Goal: Navigation & Orientation: Understand site structure

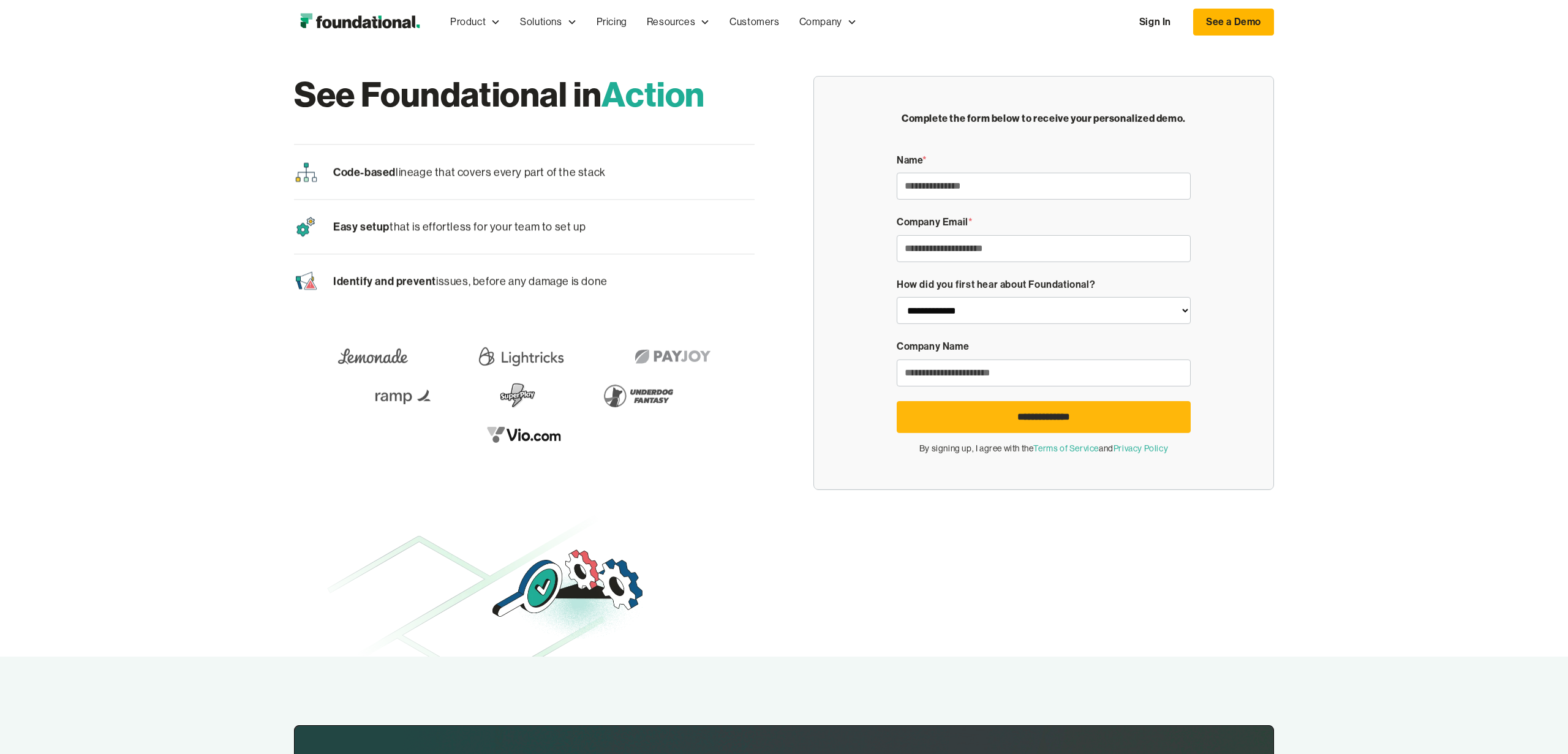
click at [384, 21] on img "home" at bounding box center [360, 21] width 131 height 24
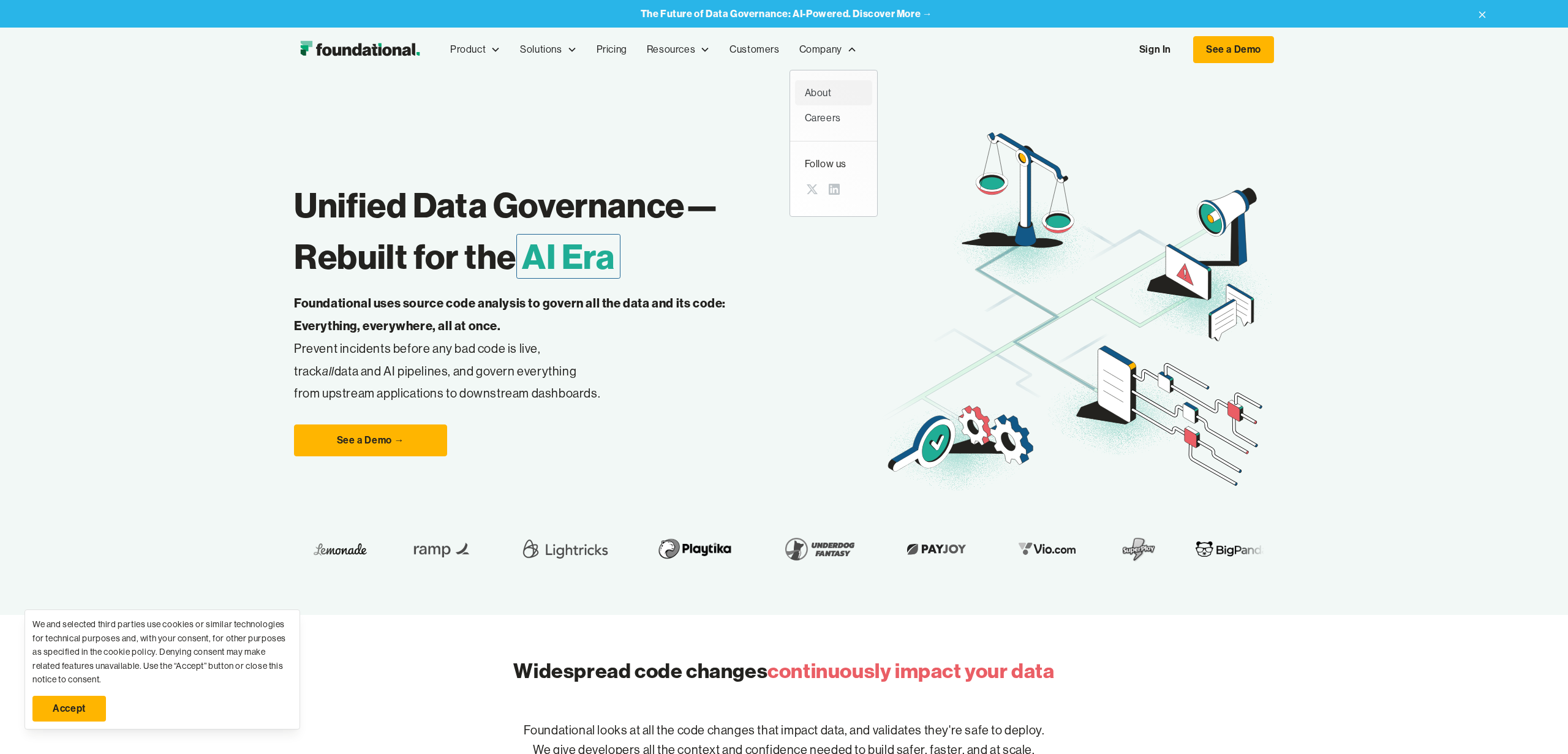
click at [822, 85] on div "About" at bounding box center [834, 93] width 58 height 16
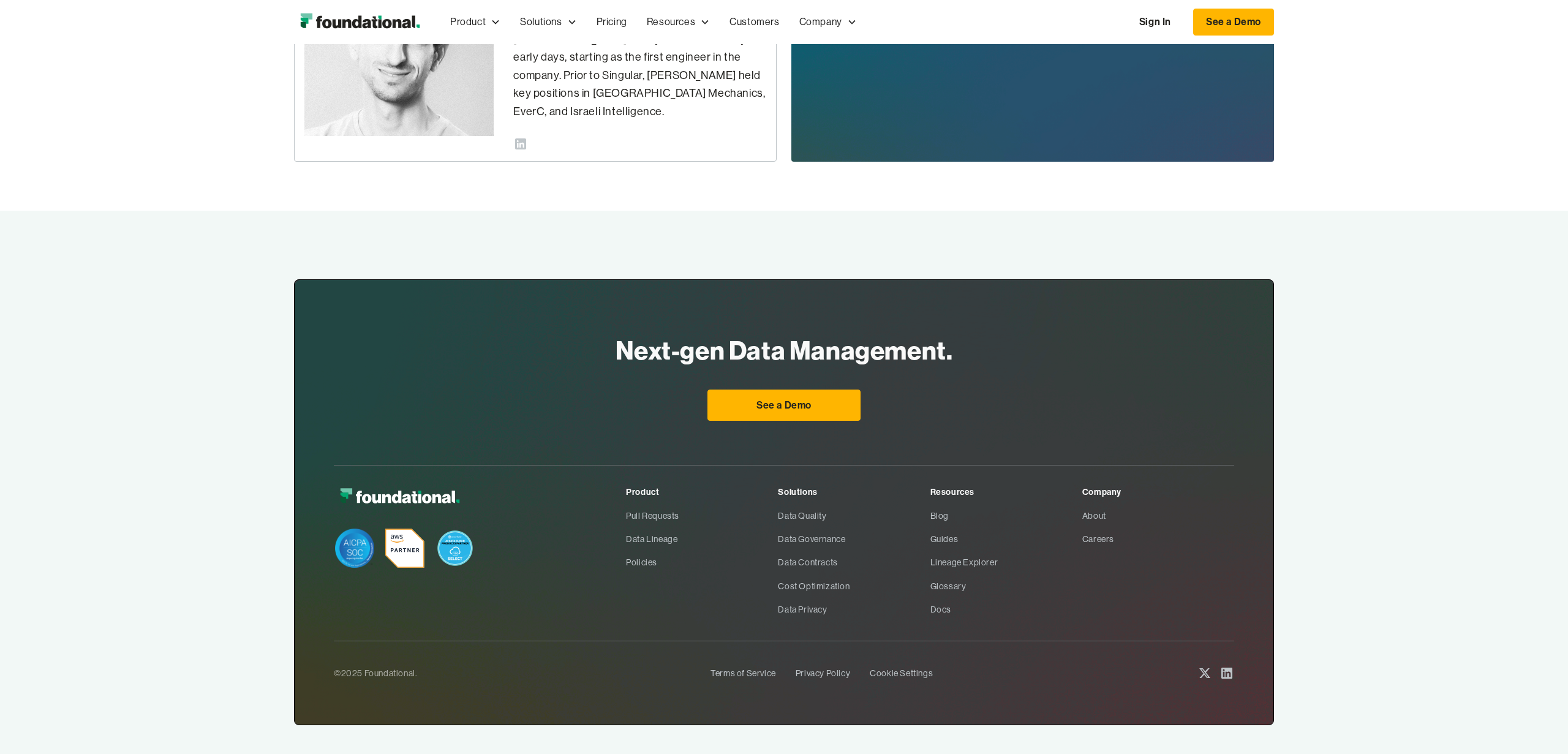
scroll to position [604, 0]
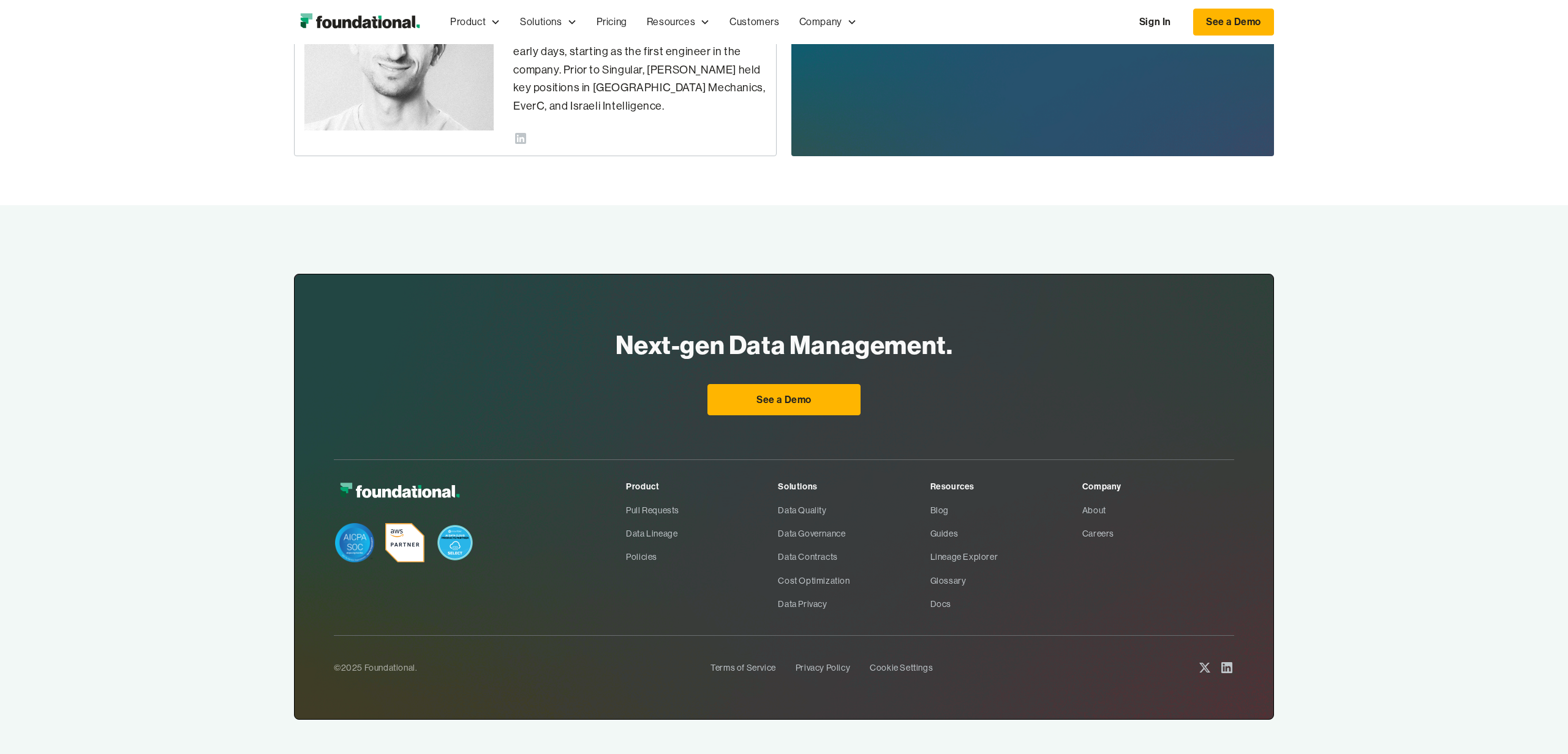
click at [359, 532] on img at bounding box center [355, 542] width 39 height 39
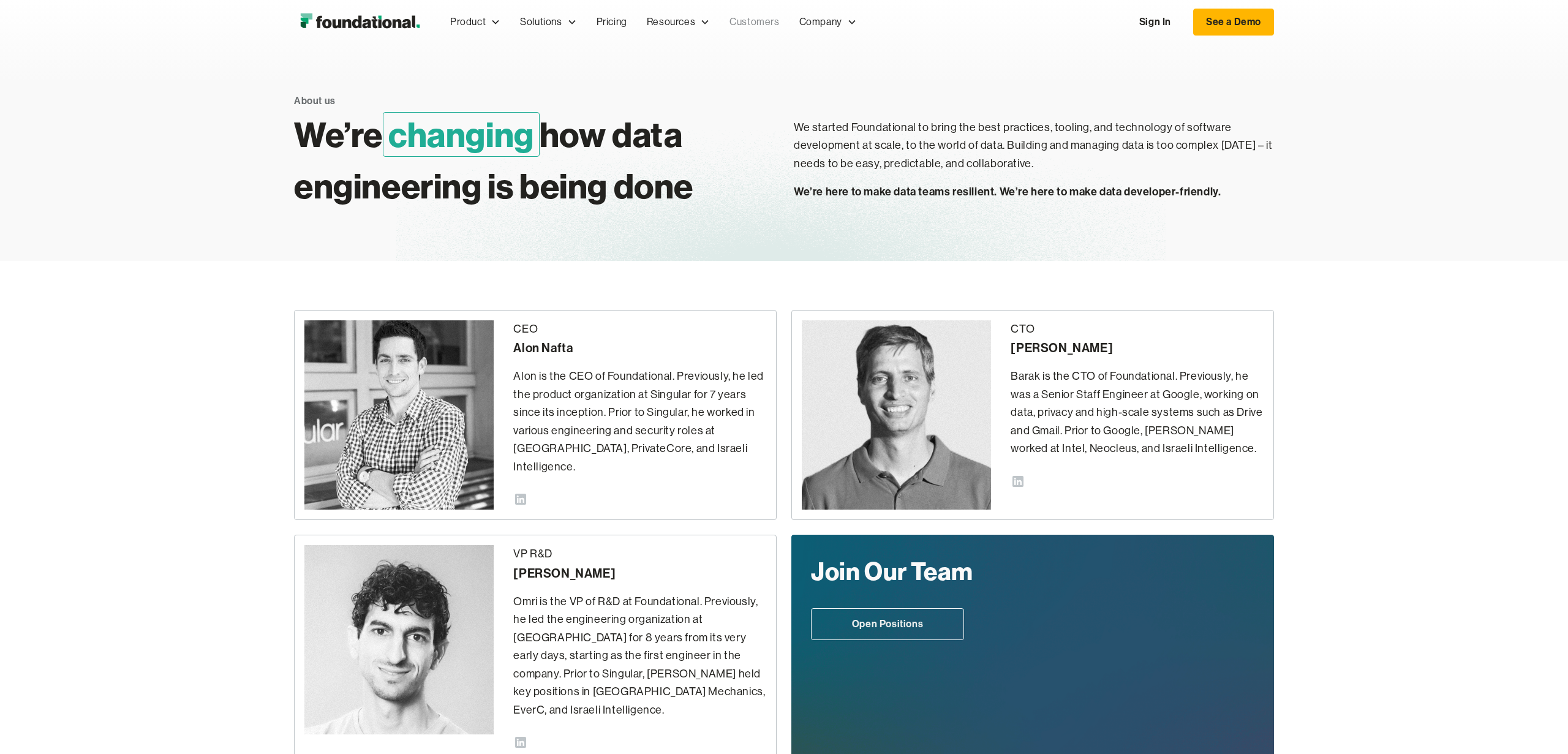
click at [744, 23] on link "Customers" at bounding box center [754, 21] width 69 height 41
